Goal: Task Accomplishment & Management: Manage account settings

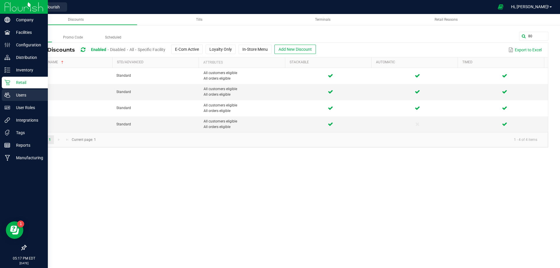
click at [7, 95] on icon at bounding box center [7, 95] width 6 height 6
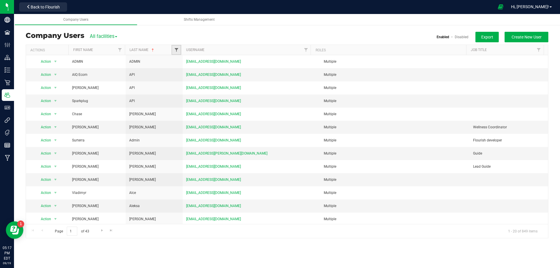
click at [174, 51] on span "Filter" at bounding box center [176, 50] width 5 height 5
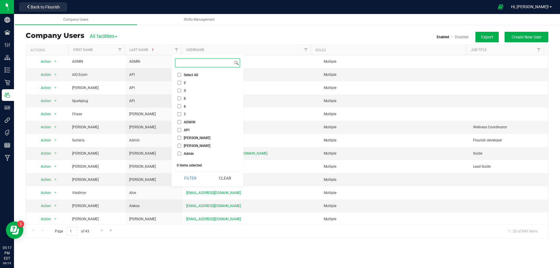
paste input "Bourraine"
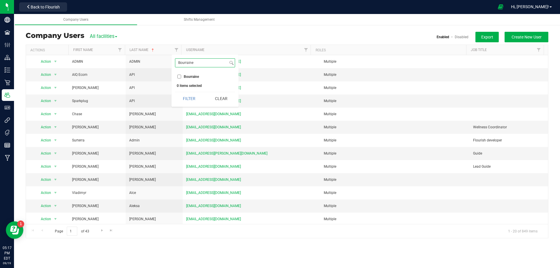
type input "Bourraine"
click at [180, 78] on input "Bourraine" at bounding box center [179, 77] width 4 height 4
checkbox input "true"
click at [189, 97] on button "Filter" at bounding box center [189, 98] width 28 height 13
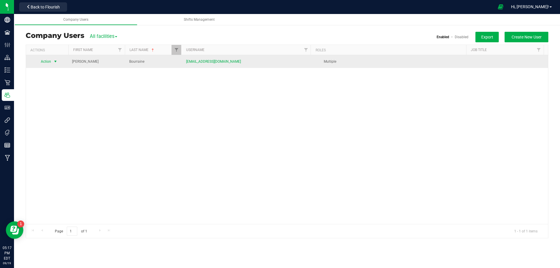
click at [49, 60] on span "Action" at bounding box center [44, 61] width 16 height 8
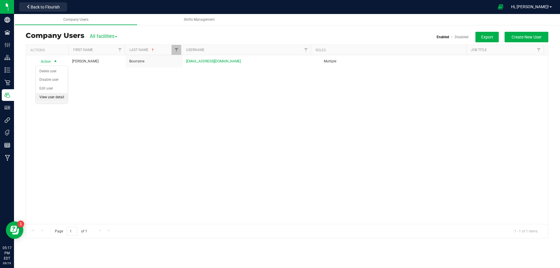
click at [56, 97] on li "View user detail" at bounding box center [52, 97] width 32 height 9
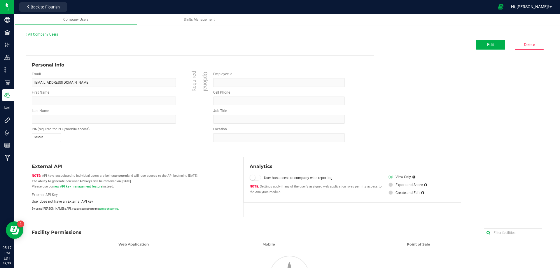
type input "[PERSON_NAME]"
type input "Bourraine"
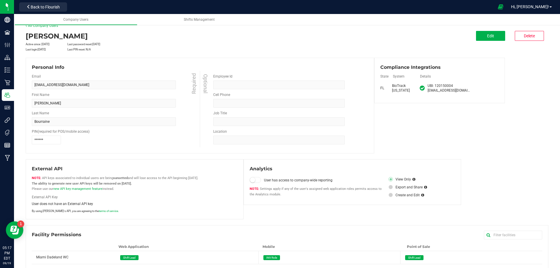
scroll to position [17, 0]
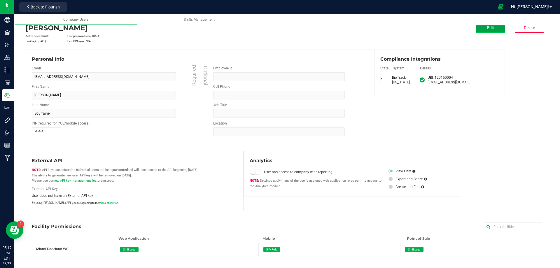
click at [484, 31] on button "Edit" at bounding box center [490, 28] width 29 height 10
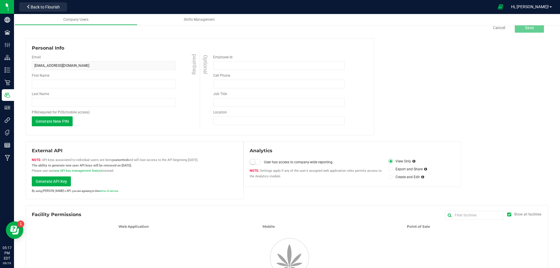
type input "[PERSON_NAME]"
type input "Bourraine"
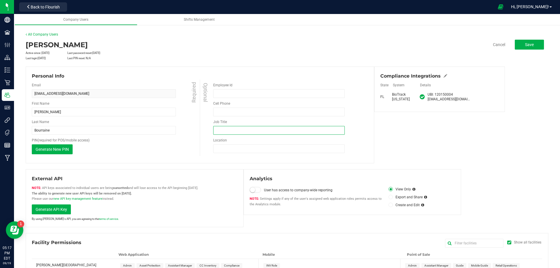
click at [226, 126] on input "Job Title" at bounding box center [279, 130] width 132 height 9
type input "Lead"
click at [225, 153] on input "Location" at bounding box center [279, 148] width 132 height 9
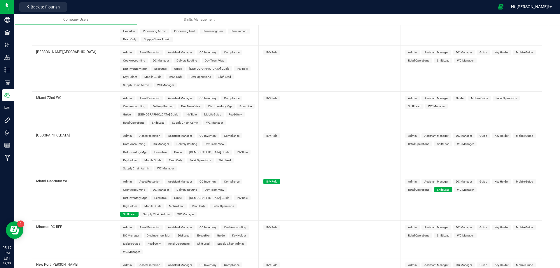
scroll to position [1259, 0]
click at [152, 122] on span "Shift Lead" at bounding box center [158, 123] width 13 height 3
click at [409, 106] on span "Shift Lead" at bounding box center [414, 107] width 13 height 3
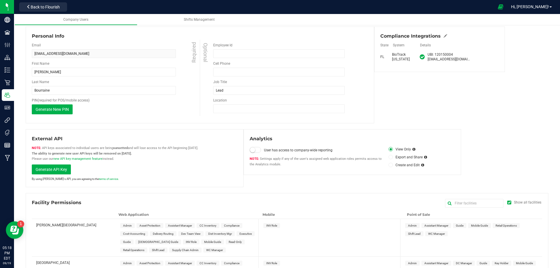
scroll to position [0, 0]
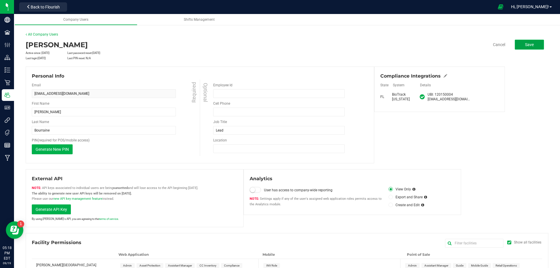
click at [525, 45] on span "Save" at bounding box center [529, 44] width 9 height 5
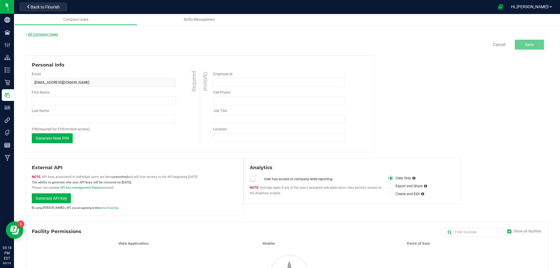
type input "[PERSON_NAME]"
type input "Bourraine"
type input "Lead"
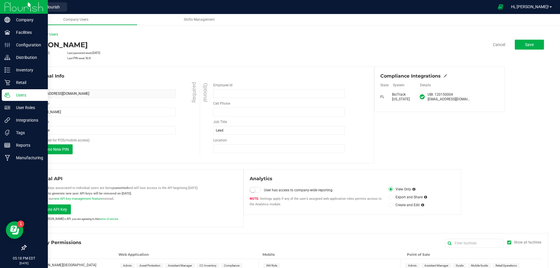
click at [18, 95] on p "Users" at bounding box center [27, 95] width 35 height 7
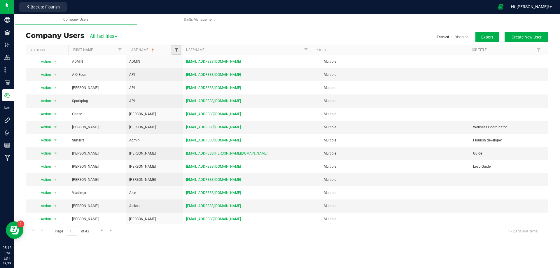
click at [176, 50] on span "Filter" at bounding box center [176, 50] width 5 height 5
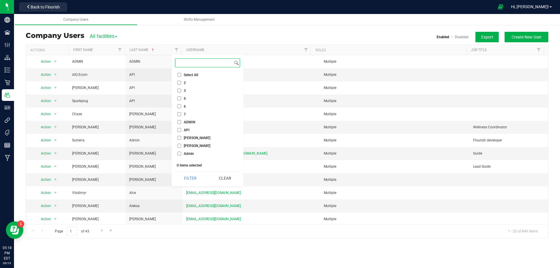
paste input "Bourraine"
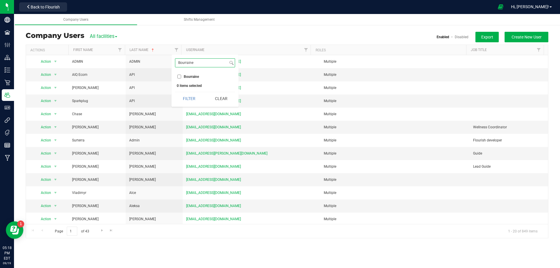
type input "Bourraine"
click at [181, 75] on input "Bourraine" at bounding box center [179, 77] width 4 height 4
checkbox input "true"
click at [186, 95] on button "Filter" at bounding box center [189, 98] width 28 height 13
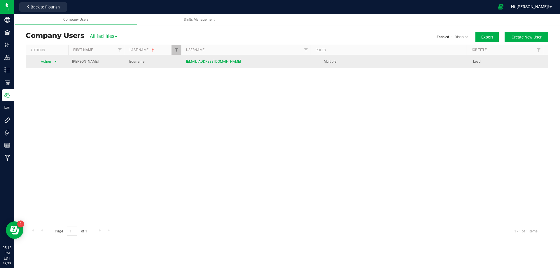
click at [48, 59] on span "Action" at bounding box center [44, 61] width 16 height 8
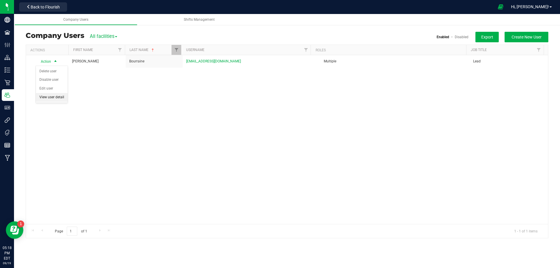
click at [55, 97] on li "View user detail" at bounding box center [52, 97] width 32 height 9
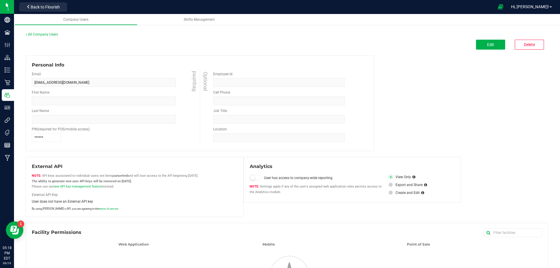
type input "[PERSON_NAME]"
type input "Bourraine"
type input "Lead"
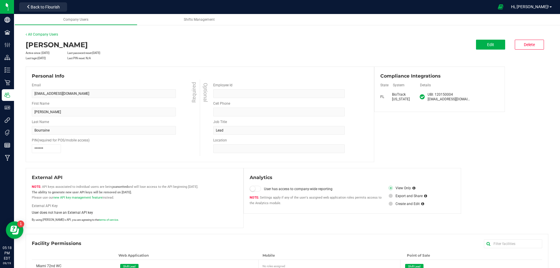
click at [29, 32] on div "All Company Users" at bounding box center [287, 34] width 523 height 5
click at [34, 36] on div "All Company Users" at bounding box center [287, 34] width 523 height 5
